Goal: Transaction & Acquisition: Download file/media

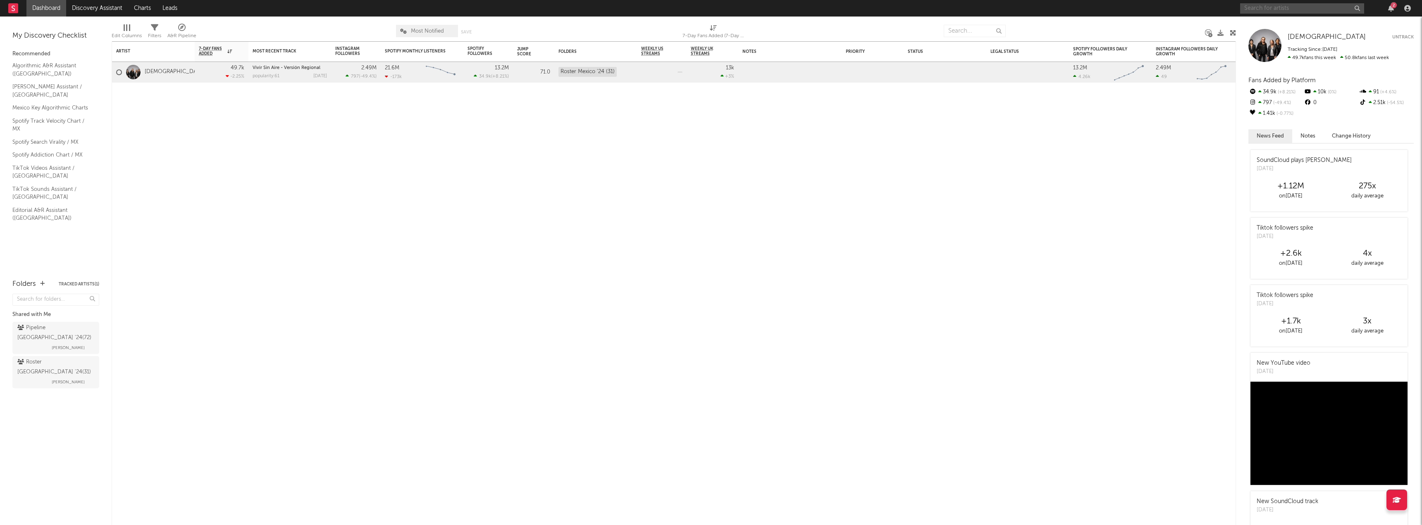
click at [1296, 9] on input "text" at bounding box center [1302, 8] width 124 height 10
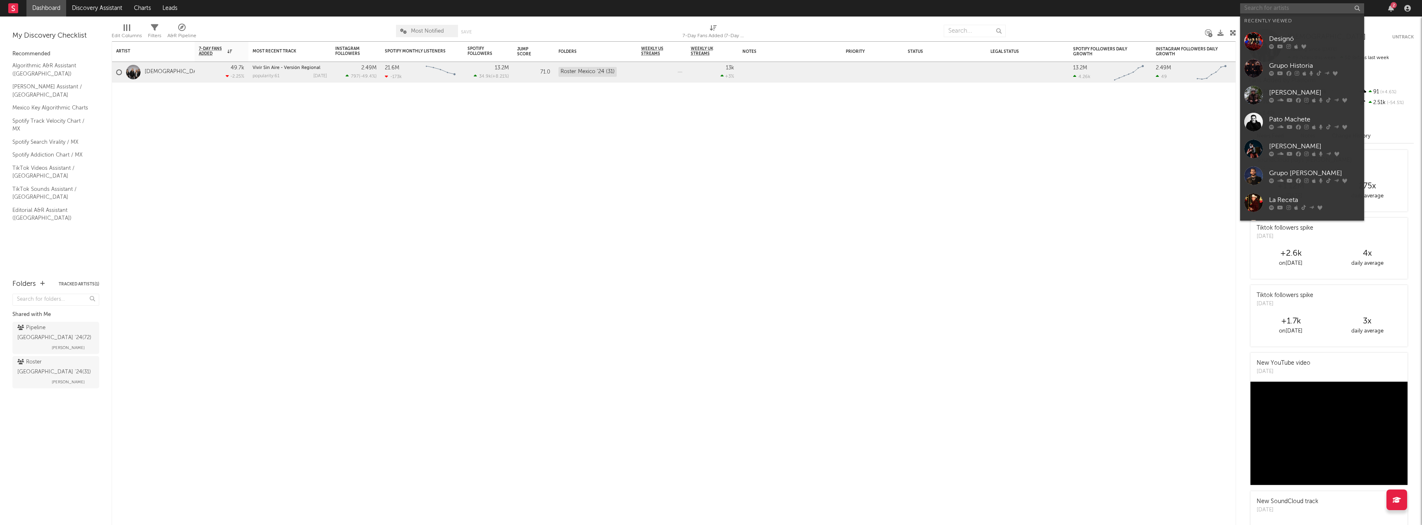
paste input "[URL][DOMAIN_NAME]"
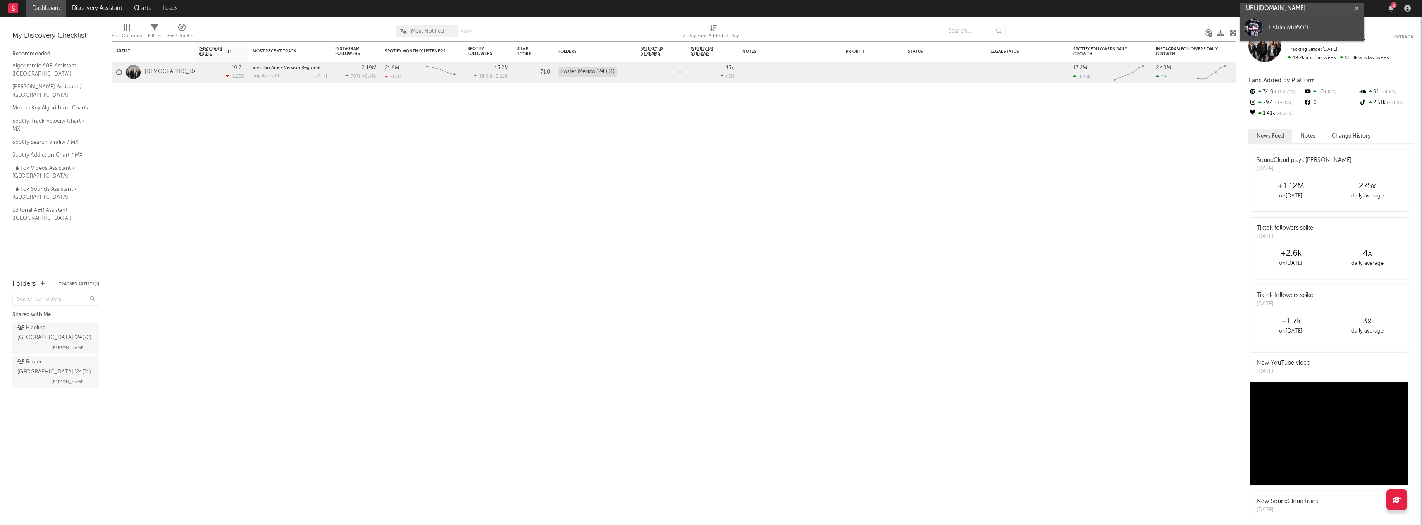
type input "[URL][DOMAIN_NAME]"
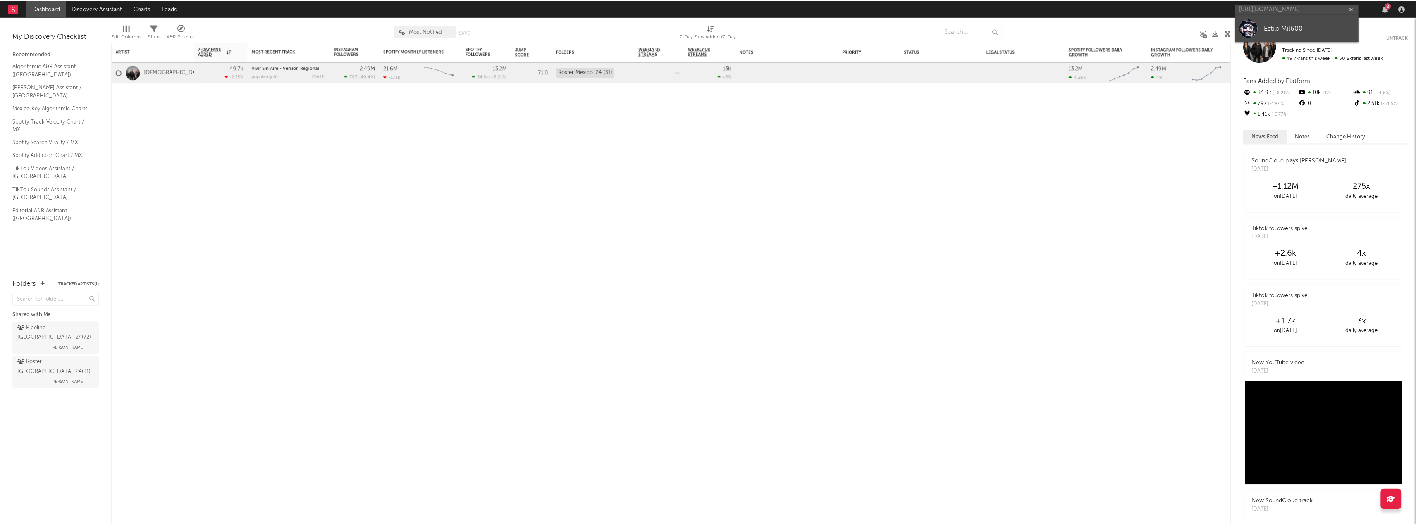
scroll to position [0, 0]
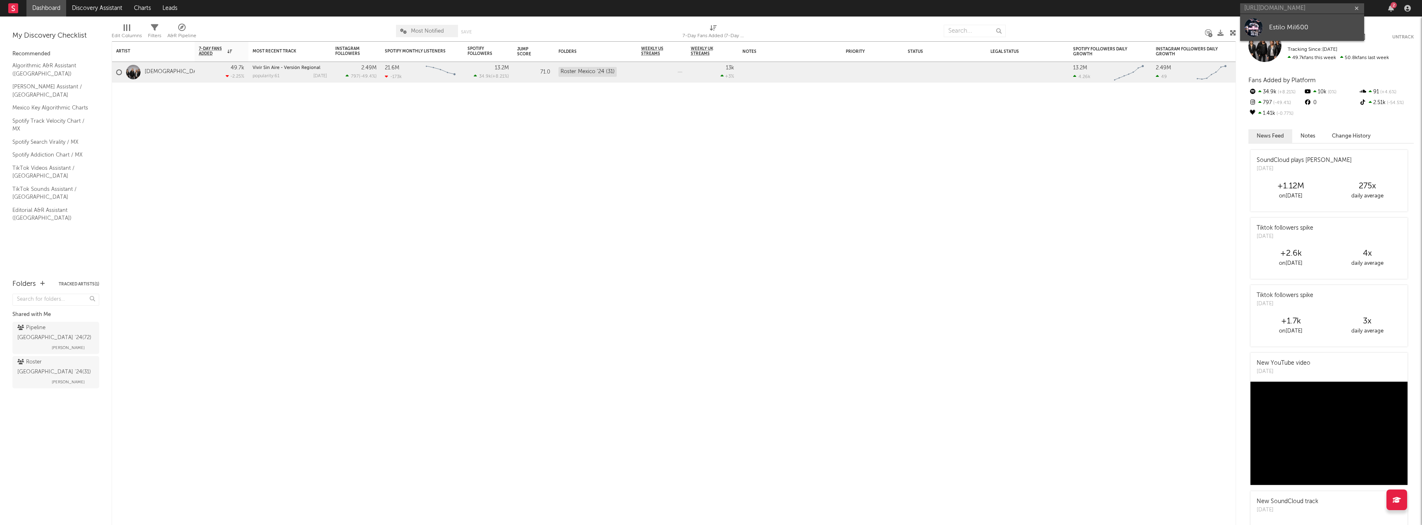
click at [1282, 29] on div "Estilo Mil600" at bounding box center [1314, 27] width 91 height 10
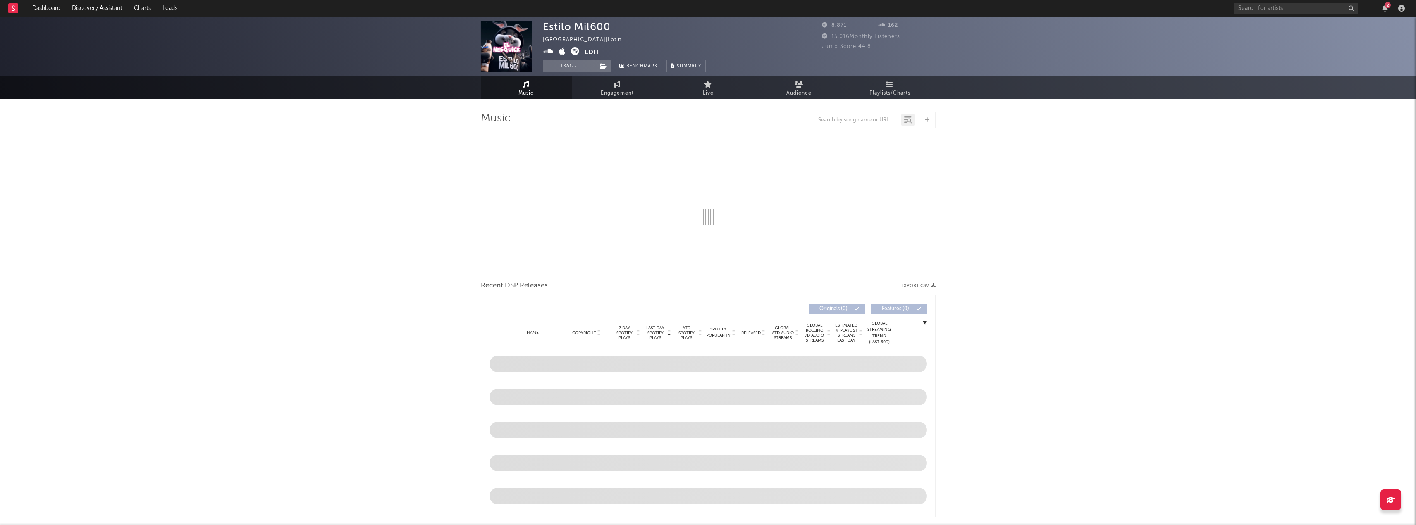
select select "6m"
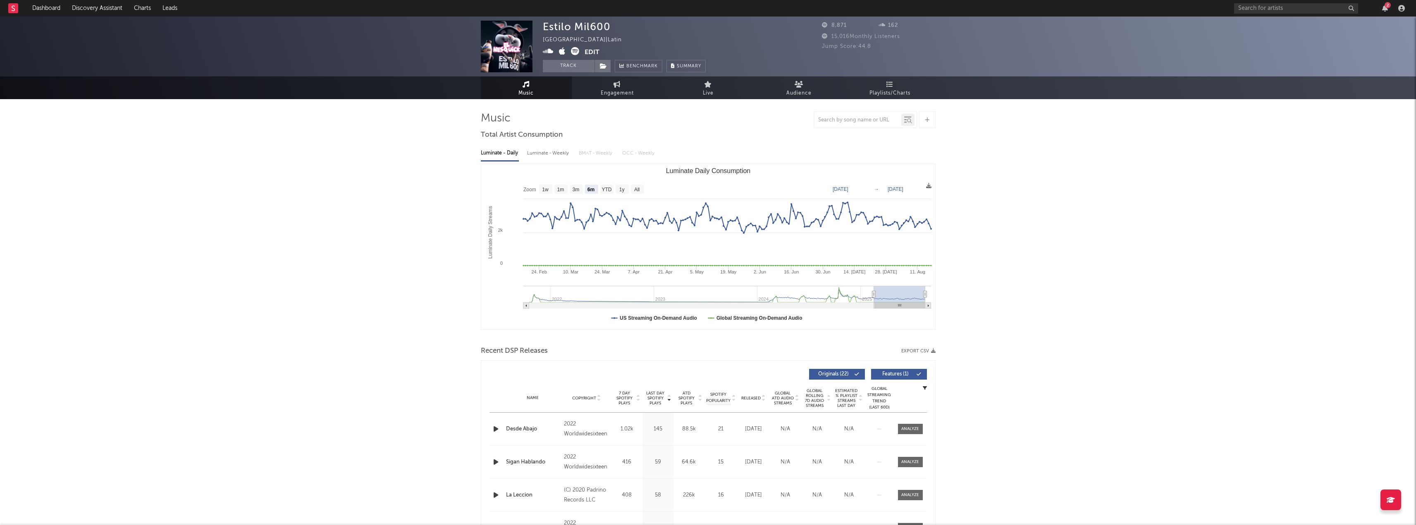
click at [921, 353] on button "Export CSV" at bounding box center [918, 351] width 34 height 5
